Goal: Task Accomplishment & Management: Use online tool/utility

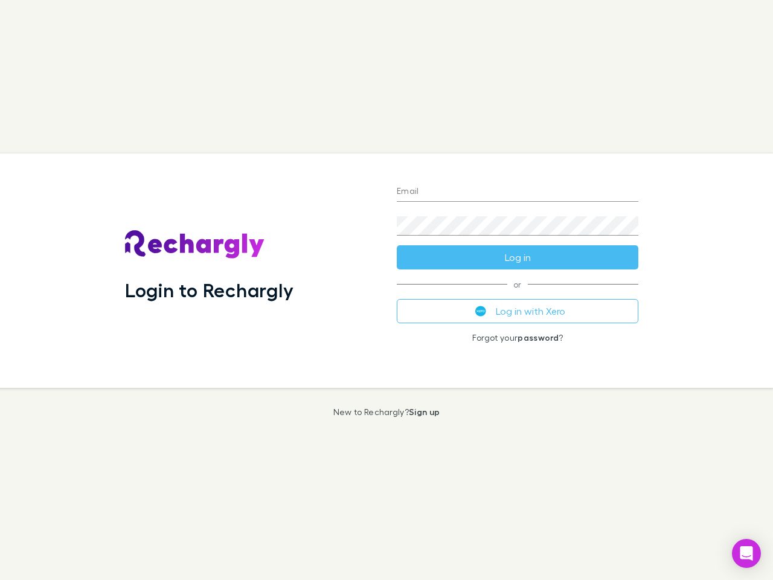
click at [387, 290] on div "Login to Rechargly" at bounding box center [251, 270] width 272 height 234
click at [518, 192] on input "Email" at bounding box center [518, 191] width 242 height 19
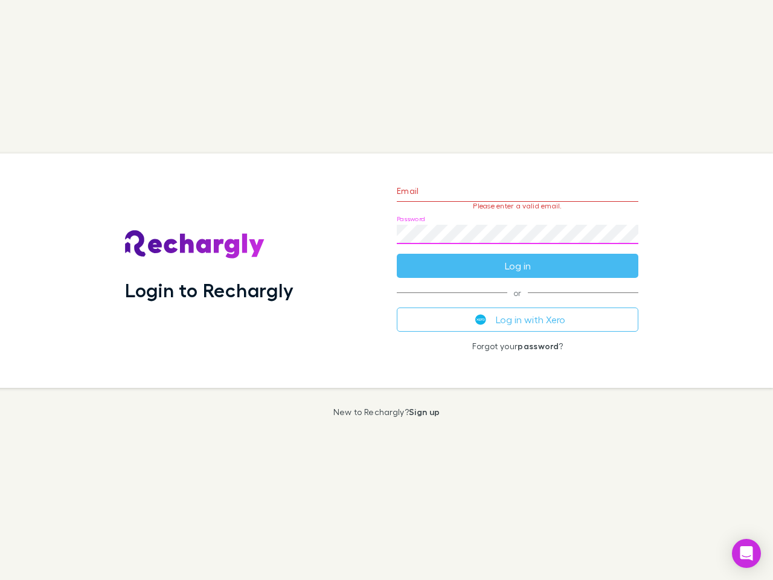
click at [518, 257] on form "Email Please enter a valid email. Password Log in" at bounding box center [518, 225] width 242 height 105
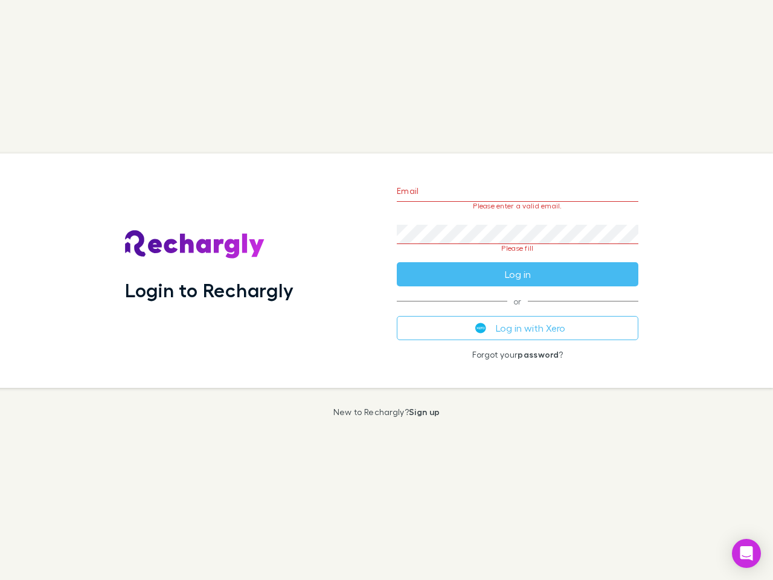
click at [518, 311] on div "Email Please enter a valid email. Password Please fill Log in or Log in with Xe…" at bounding box center [517, 270] width 261 height 234
click at [747, 554] on icon "Open Intercom Messenger" at bounding box center [747, 553] width 13 height 15
